Goal: Transaction & Acquisition: Purchase product/service

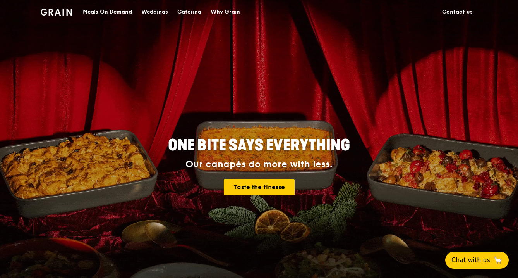
click at [60, 12] on img at bounding box center [56, 12] width 31 height 7
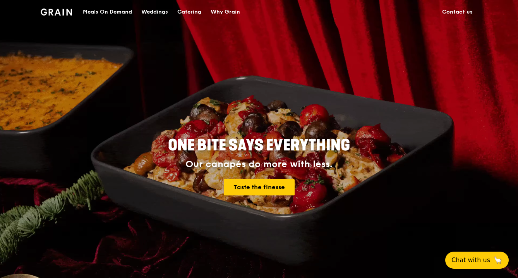
click at [58, 11] on img at bounding box center [56, 12] width 31 height 7
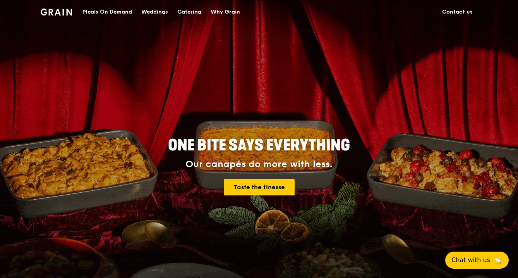
click at [124, 11] on div "Meals On Demand" at bounding box center [107, 11] width 49 height 23
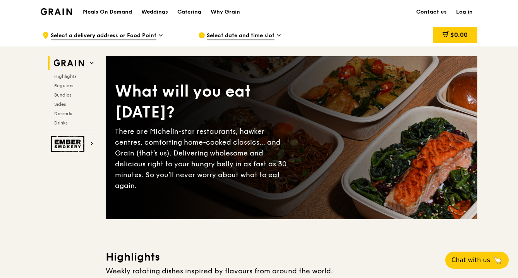
click at [468, 14] on link "Log in" at bounding box center [465, 11] width 26 height 23
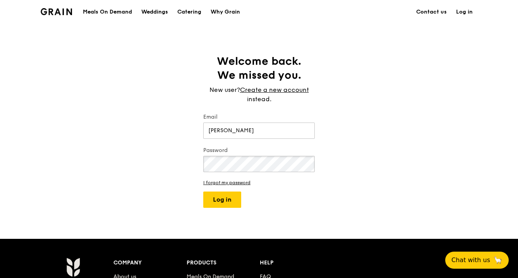
click at [222, 199] on button "Log in" at bounding box center [222, 199] width 38 height 16
click at [224, 198] on button "Log in" at bounding box center [222, 199] width 38 height 16
type input "[PERSON_NAME][EMAIL_ADDRESS][DOMAIN_NAME]"
click at [219, 199] on button "Log in" at bounding box center [222, 199] width 38 height 16
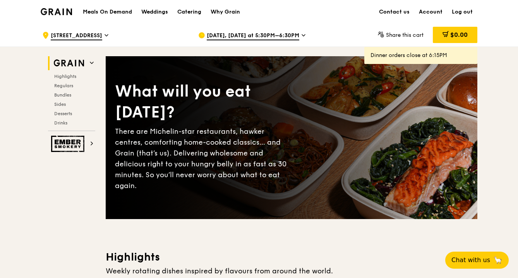
click at [108, 13] on h1 "Meals On Demand" at bounding box center [107, 12] width 49 height 8
click at [117, 13] on h1 "Meals On Demand" at bounding box center [107, 12] width 49 height 8
click at [64, 86] on span "Regulars" at bounding box center [64, 85] width 21 height 5
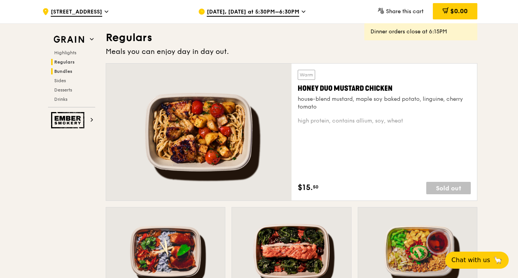
click at [62, 73] on span "Bundles" at bounding box center [63, 71] width 18 height 5
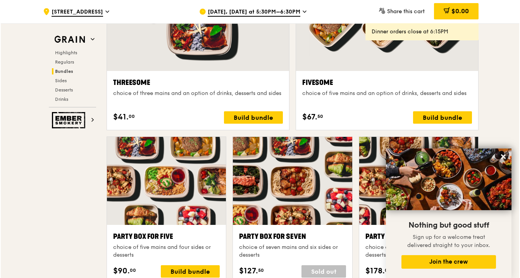
scroll to position [1437, 0]
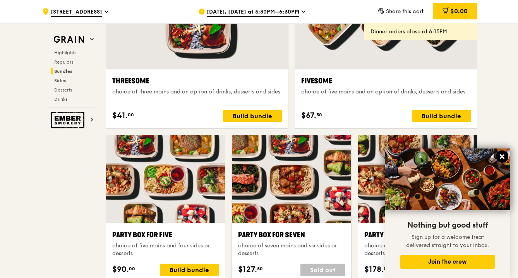
click at [503, 158] on icon at bounding box center [502, 156] width 5 height 5
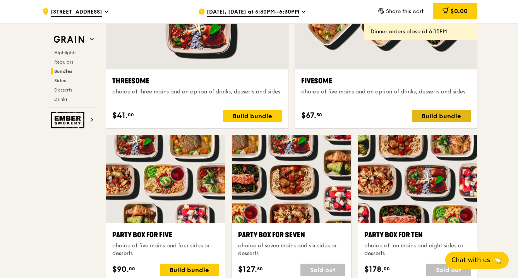
click at [442, 113] on div "Build bundle" at bounding box center [441, 116] width 59 height 12
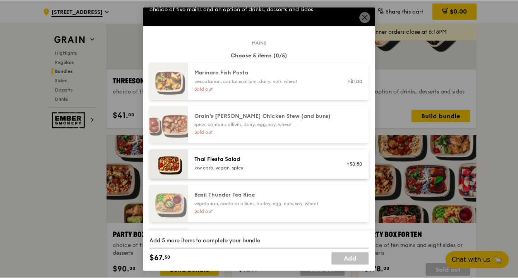
scroll to position [22, 0]
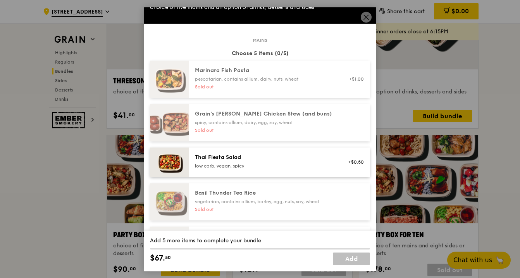
click at [362, 20] on icon at bounding box center [365, 17] width 7 height 7
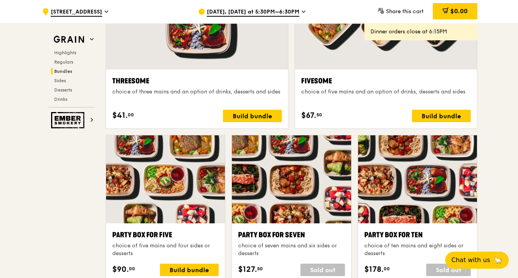
click at [268, 13] on span "[DATE], [DATE] at 5:30PM–6:30PM" at bounding box center [253, 12] width 93 height 9
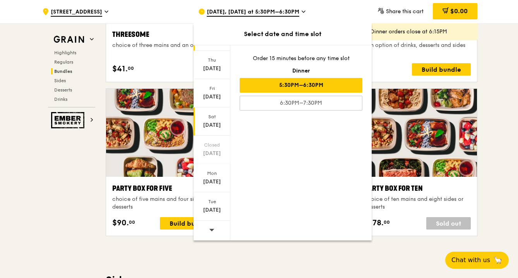
scroll to position [1496, 0]
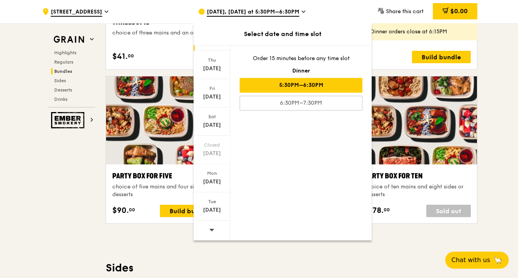
click at [206, 223] on div at bounding box center [212, 230] width 37 height 20
click at [213, 102] on div "[DATE]" at bounding box center [212, 93] width 37 height 28
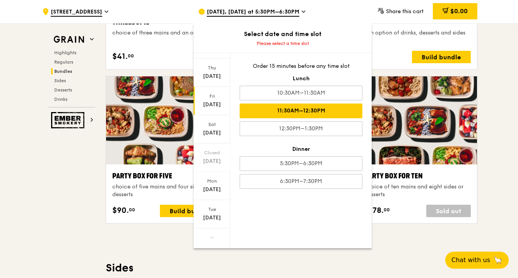
click at [297, 115] on div "11:30AM–12:30PM" at bounding box center [301, 110] width 123 height 15
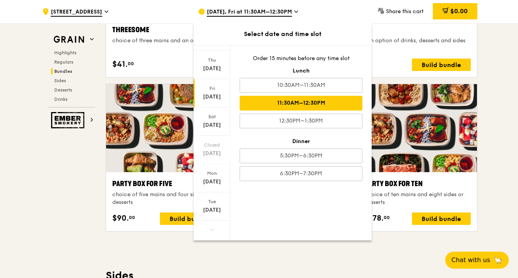
click at [237, 260] on div "Highlights Weekly rotating dishes inspired by flavours from around the world. W…" at bounding box center [292, 280] width 372 height 3052
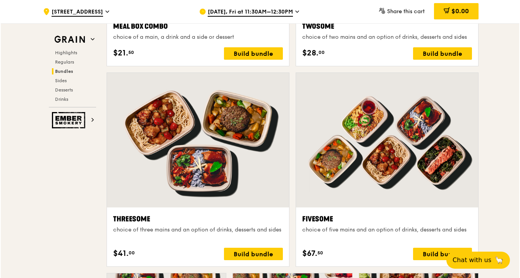
scroll to position [1307, 0]
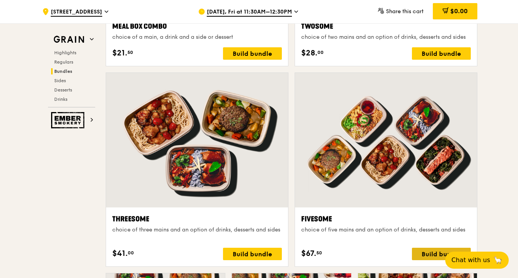
click at [435, 254] on div "Build bundle" at bounding box center [441, 253] width 59 height 12
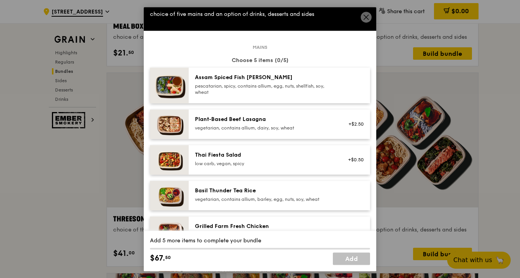
scroll to position [17, 0]
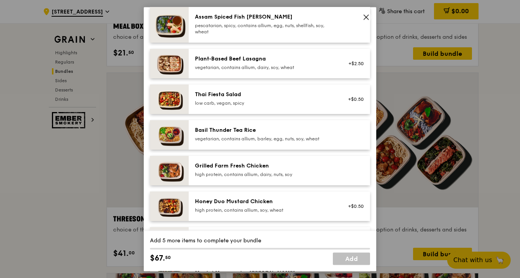
click at [241, 134] on div "Basil Thunder Tea Rice" at bounding box center [264, 130] width 139 height 8
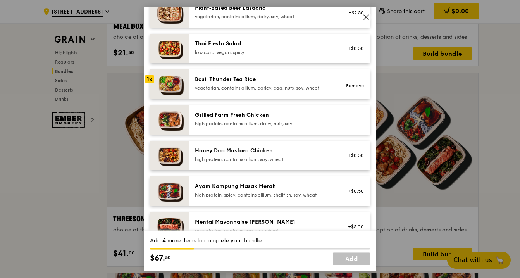
scroll to position [133, 0]
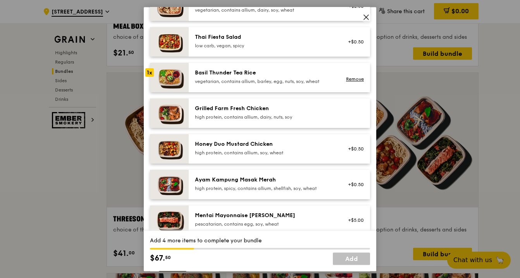
click at [233, 148] on div "Honey Duo Mustard Chicken" at bounding box center [264, 144] width 139 height 8
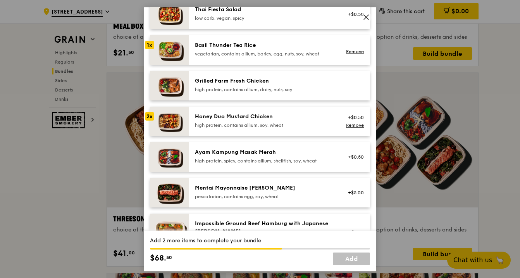
scroll to position [165, 0]
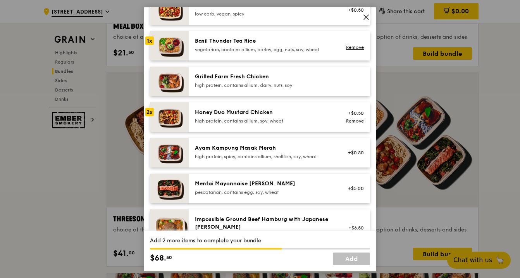
click at [229, 160] on div "high protein, spicy, contains allium, shellfish, soy, wheat" at bounding box center [264, 156] width 139 height 6
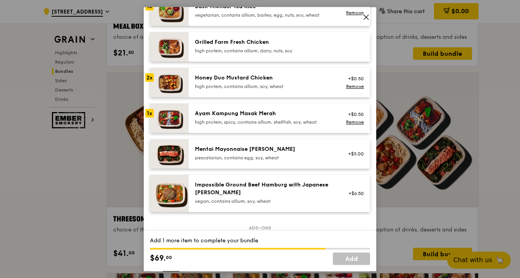
scroll to position [211, 0]
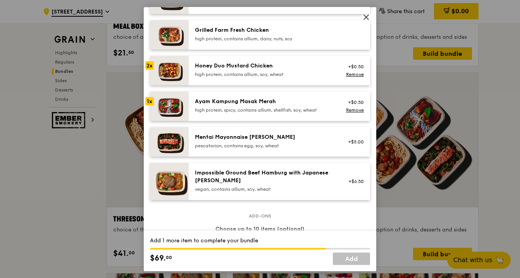
click at [234, 103] on div "Ayam Kampung Masak Merah high protein, spicy, contains allium, shellfish, soy, …" at bounding box center [279, 105] width 181 height 29
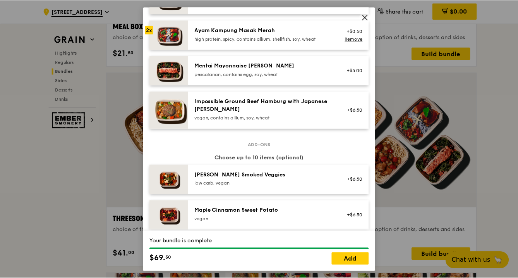
scroll to position [289, 0]
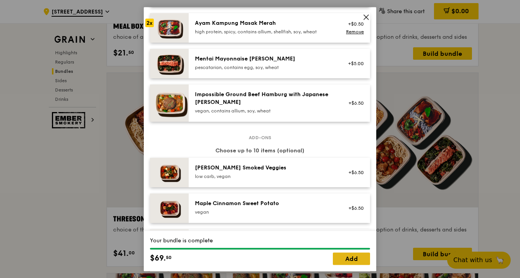
click at [349, 254] on link "Add" at bounding box center [351, 258] width 37 height 12
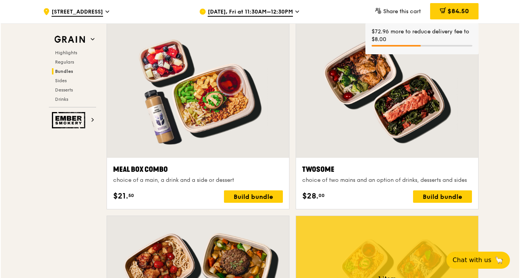
scroll to position [1162, 0]
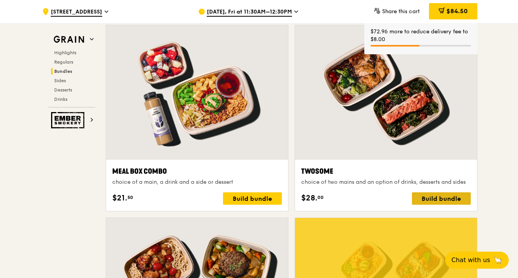
click at [421, 201] on div "Build bundle" at bounding box center [441, 198] width 59 height 12
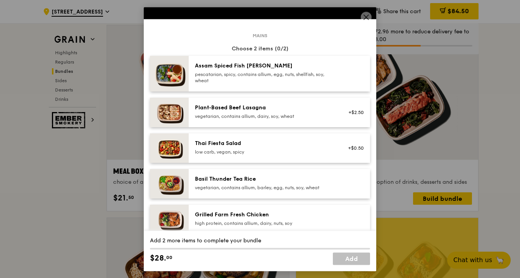
scroll to position [30, 0]
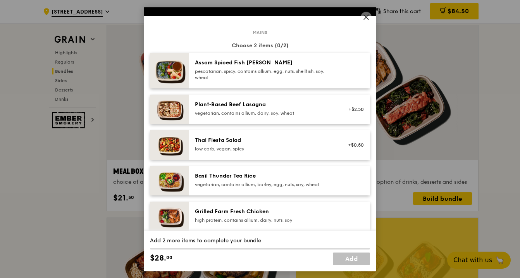
click at [256, 74] on div "pescatarian, spicy, contains allium, egg, nuts, shellfish, soy, wheat" at bounding box center [264, 74] width 139 height 12
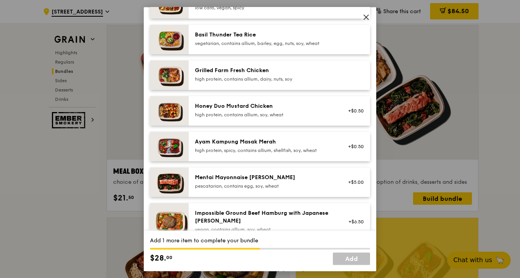
click at [256, 74] on div "Grilled Farm Fresh Chicken" at bounding box center [264, 71] width 139 height 8
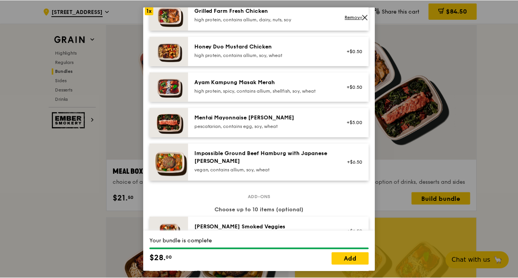
scroll to position [231, 0]
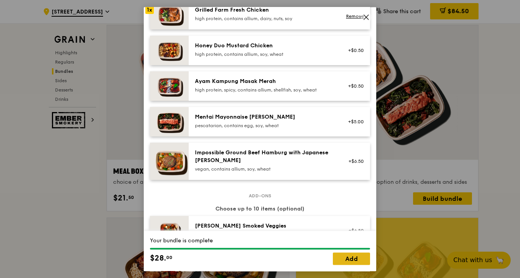
click at [341, 254] on link "Add" at bounding box center [351, 258] width 37 height 12
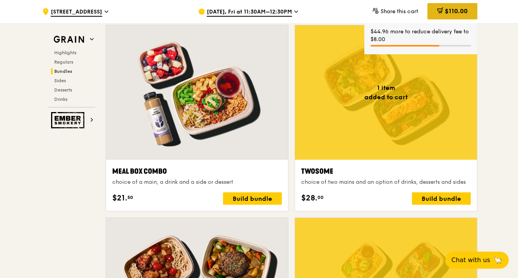
click at [454, 11] on span "$110.00" at bounding box center [456, 10] width 23 height 7
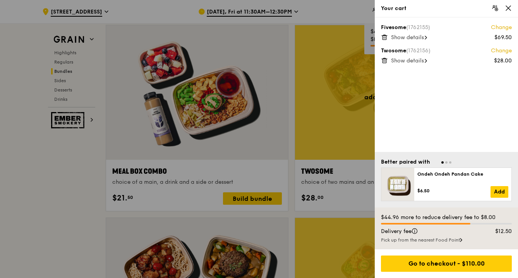
click at [417, 33] on div "Fivesome (1762155) Change $69.50 Show details" at bounding box center [446, 32] width 131 height 17
click at [416, 37] on span "Show details" at bounding box center [407, 37] width 33 height 7
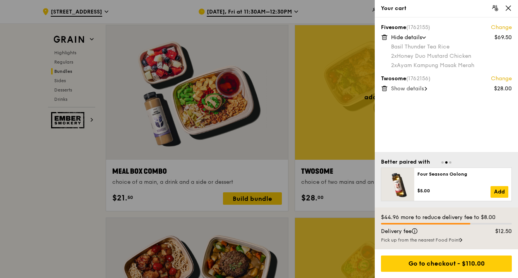
click at [421, 90] on span "Show details" at bounding box center [407, 88] width 33 height 7
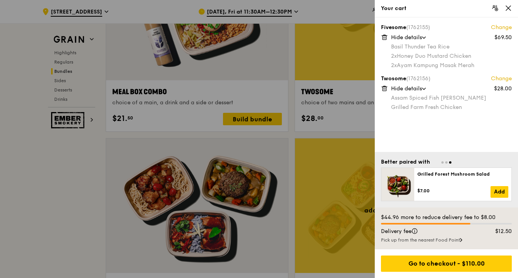
scroll to position [1243, 0]
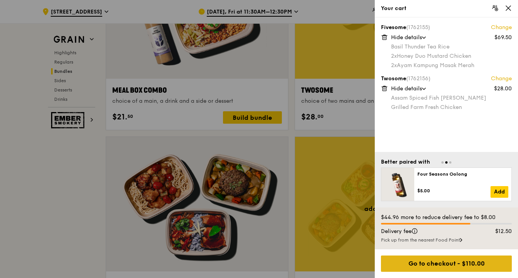
click at [423, 266] on div "Go to checkout - $110.00" at bounding box center [446, 263] width 131 height 16
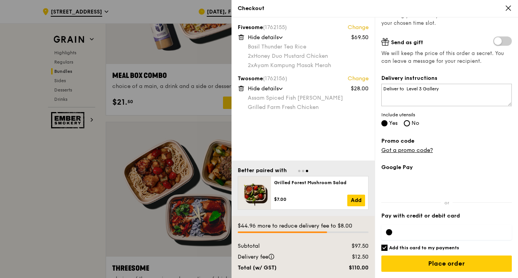
scroll to position [1258, 0]
click at [386, 251] on div "Google Pay Pay with credit or debit card Add this card to my payments $44.96 mo…" at bounding box center [446, 220] width 131 height 114
click at [389, 249] on h6 "Add this card to my payments" at bounding box center [424, 247] width 70 height 6
click at [388, 249] on input "Add this card to my payments" at bounding box center [384, 247] width 6 height 6
checkbox input "false"
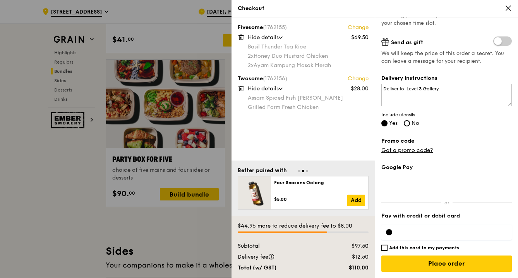
scroll to position [1526, 0]
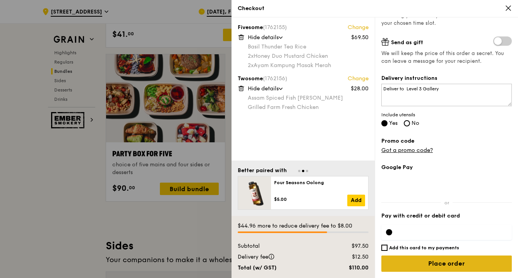
click at [415, 268] on input "Place order" at bounding box center [446, 263] width 131 height 16
